Goal: Check status

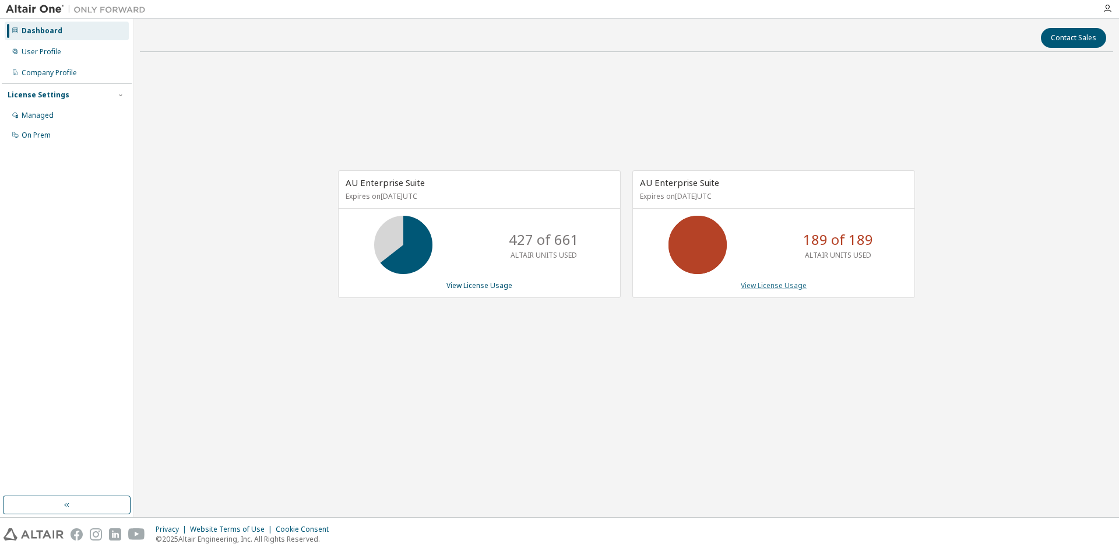
click at [763, 288] on link "View License Usage" at bounding box center [774, 285] width 66 height 10
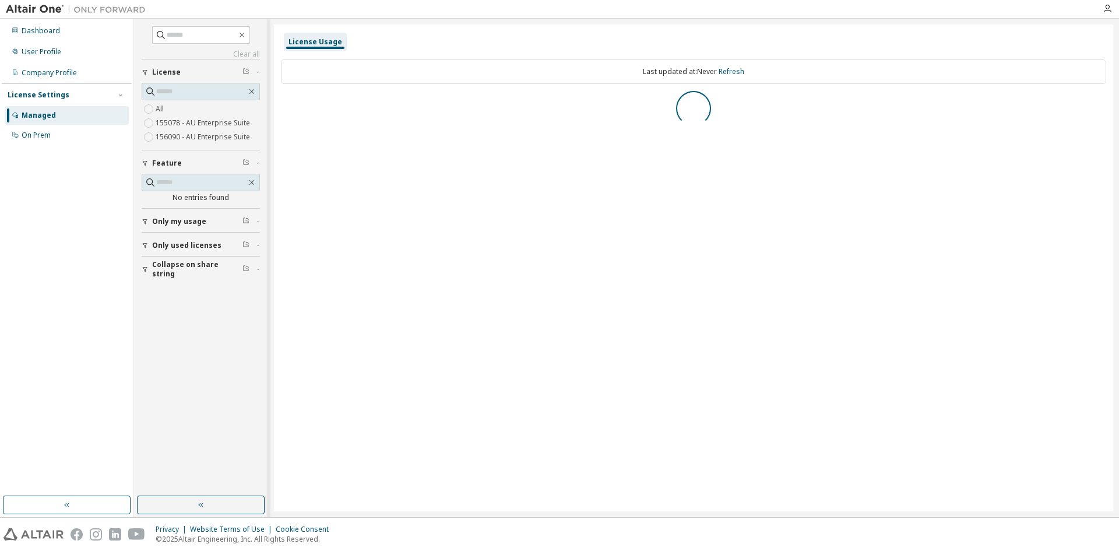
click at [146, 220] on icon "button" at bounding box center [145, 221] width 5 height 5
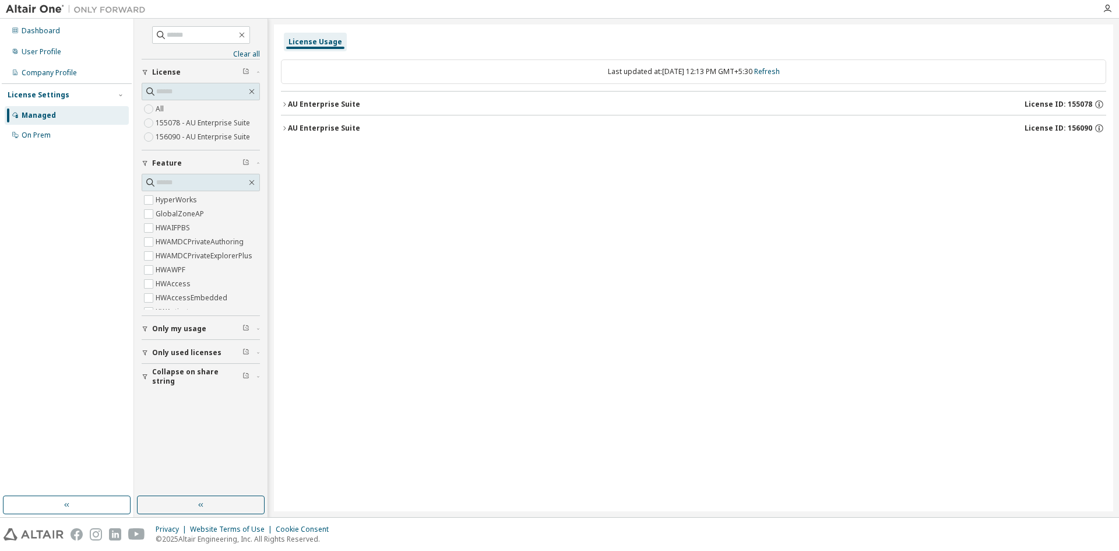
click at [284, 106] on icon "button" at bounding box center [284, 104] width 2 height 4
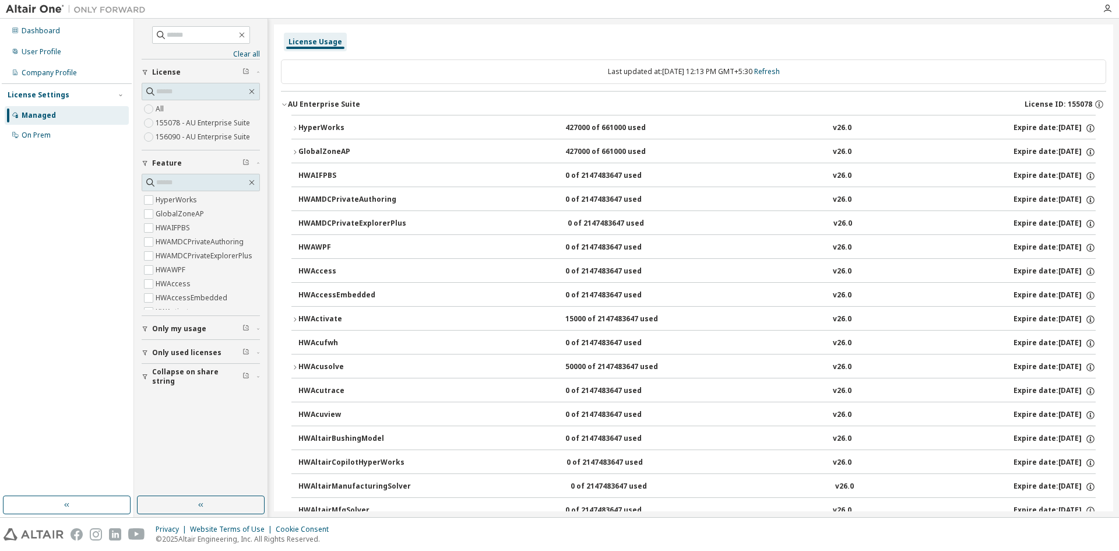
click at [294, 150] on icon "button" at bounding box center [294, 152] width 7 height 7
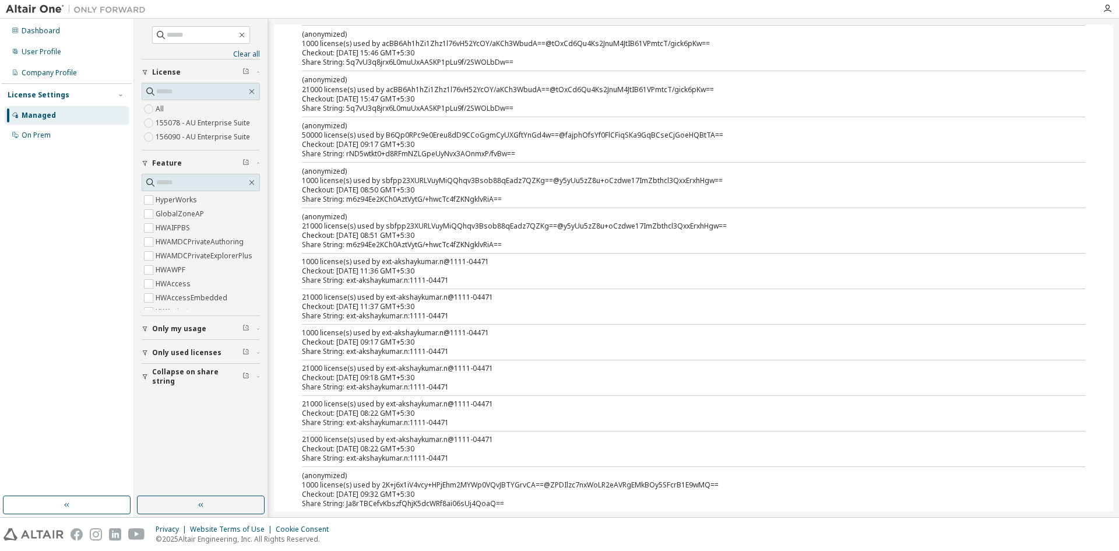
scroll to position [1574, 0]
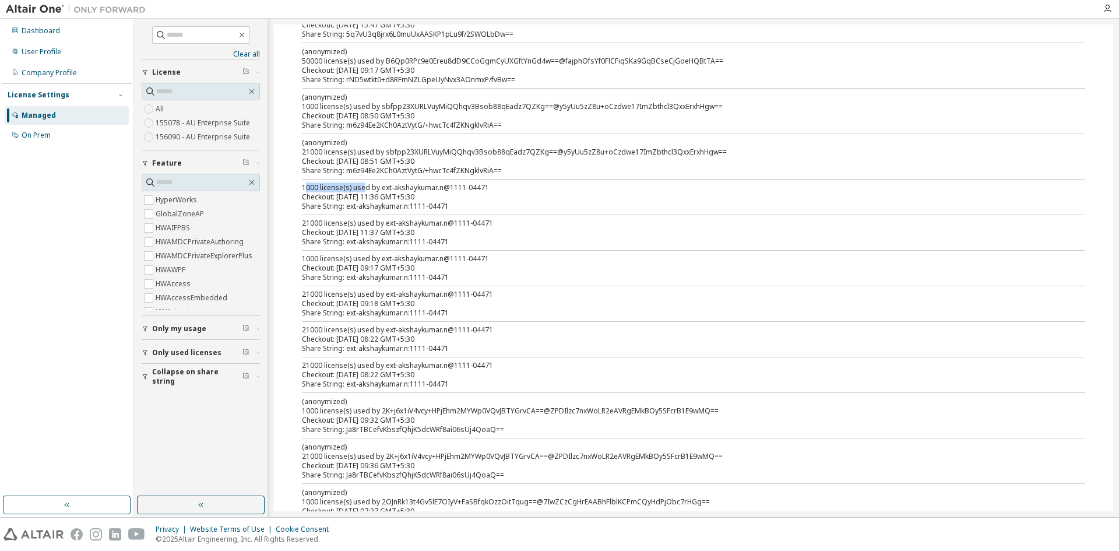
drag, startPoint x: 305, startPoint y: 190, endPoint x: 365, endPoint y: 190, distance: 60.0
click at [365, 190] on div "1000 license(s) used by ext-akshaykumar.n@1111-04471" at bounding box center [679, 187] width 755 height 9
click at [172, 330] on span "Only my usage" at bounding box center [179, 328] width 54 height 9
click at [173, 386] on span "Only used licenses" at bounding box center [186, 386] width 69 height 9
click at [189, 446] on span "Collapse on share string" at bounding box center [197, 444] width 90 height 19
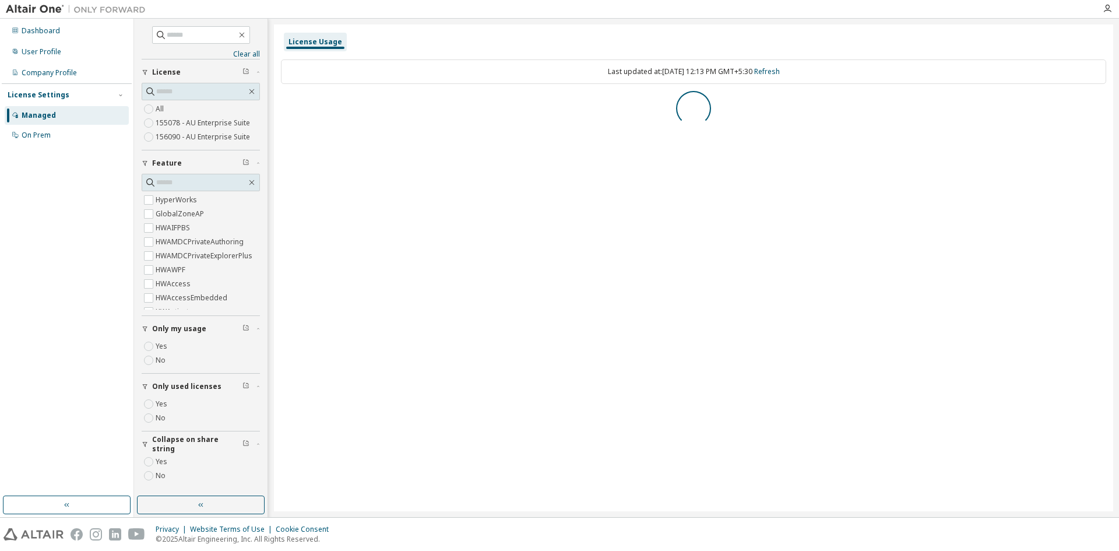
scroll to position [0, 0]
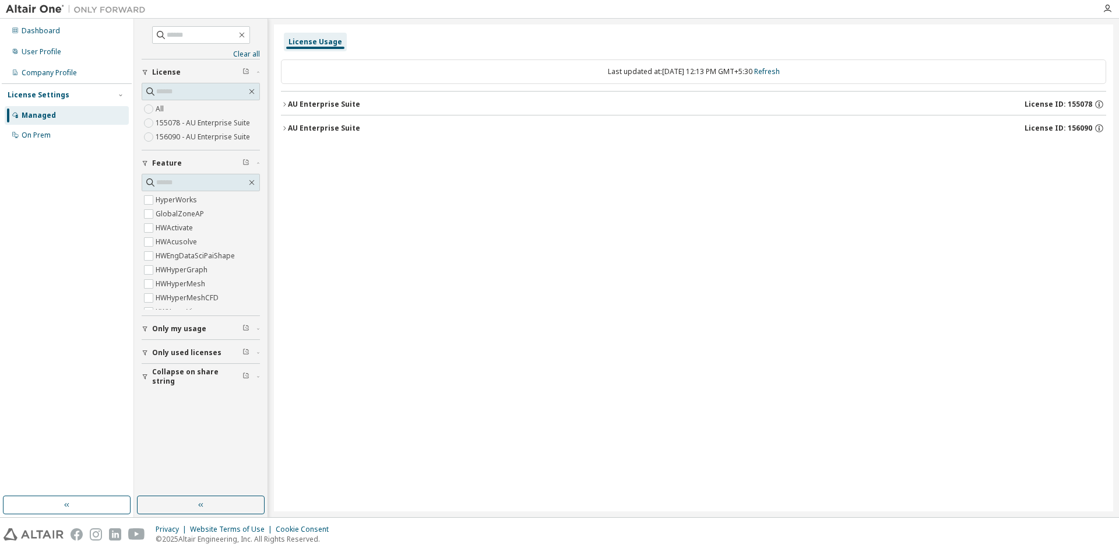
click at [283, 101] on icon "button" at bounding box center [284, 104] width 7 height 7
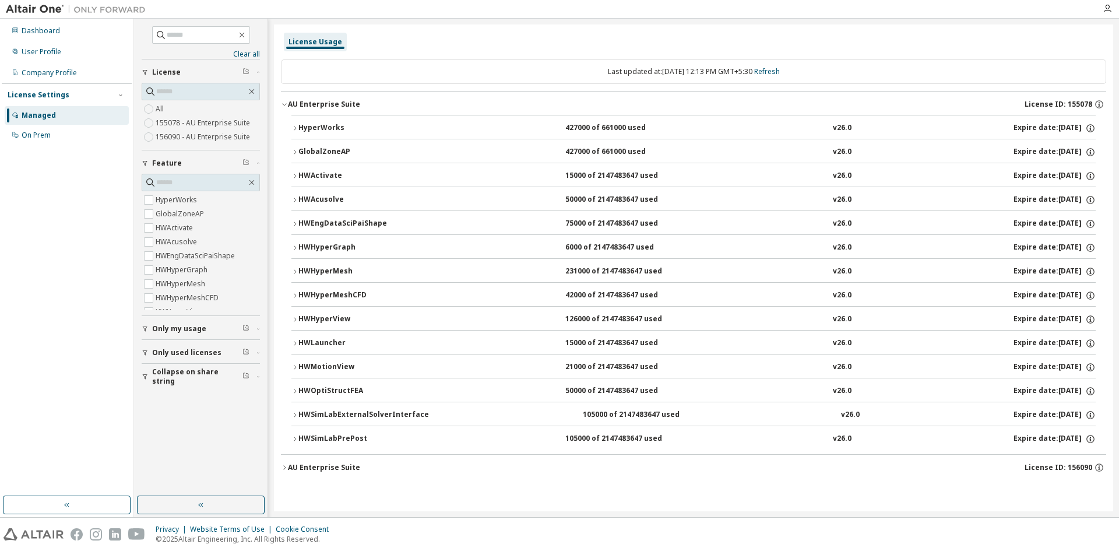
click at [295, 147] on button "GlobalZoneAP 427000 of 661000 used v26.0 Expire date: 2026-01-01" at bounding box center [693, 152] width 804 height 26
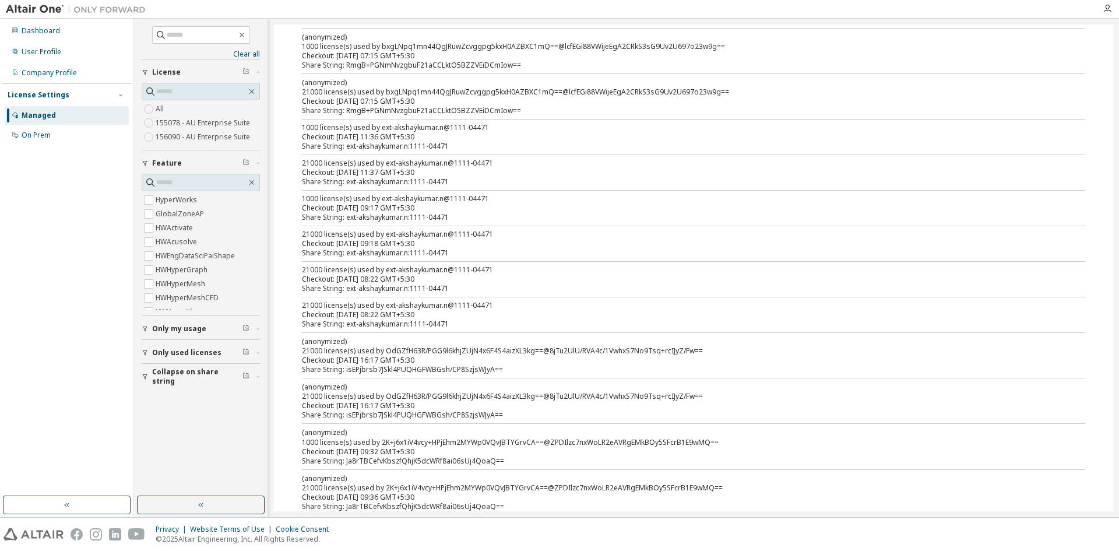
scroll to position [408, 0]
